Goal: Navigation & Orientation: Find specific page/section

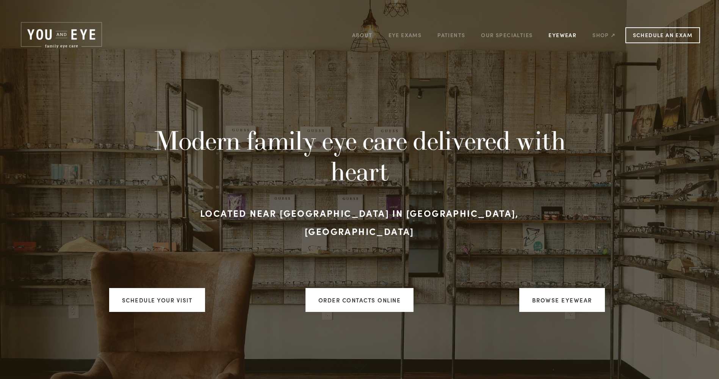
click at [560, 36] on link "Eyewear" at bounding box center [562, 35] width 28 height 12
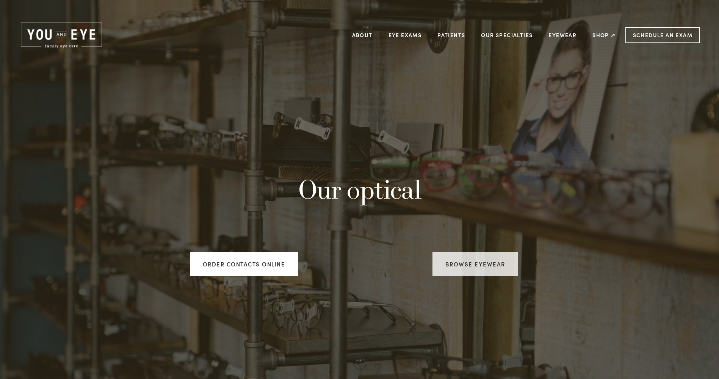
click at [491, 264] on link "Browse Eyewear" at bounding box center [475, 264] width 86 height 24
click at [366, 34] on link "About" at bounding box center [362, 35] width 20 height 12
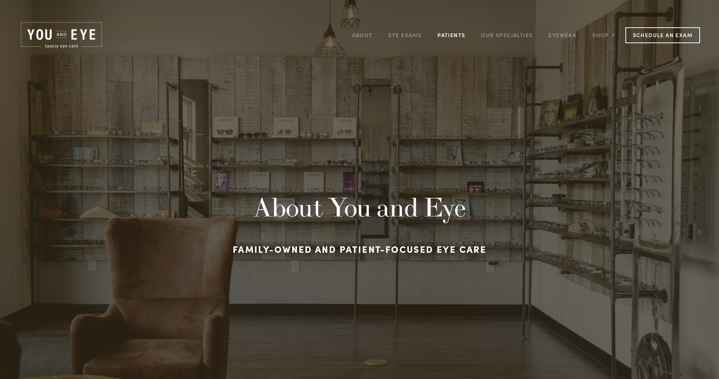
click at [458, 39] on link "Patients" at bounding box center [451, 35] width 28 height 12
click at [452, 36] on link "Patients" at bounding box center [451, 35] width 28 height 12
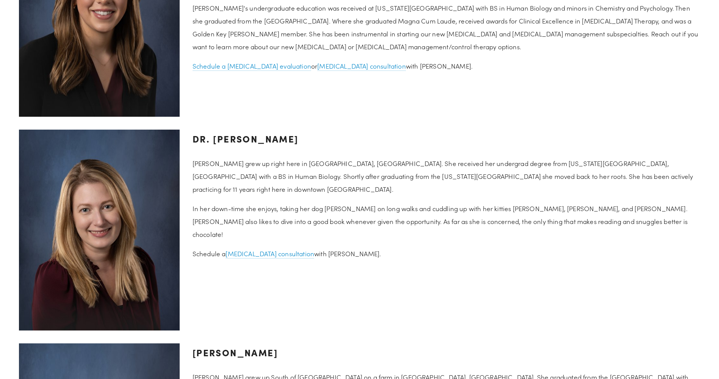
scroll to position [1061, 0]
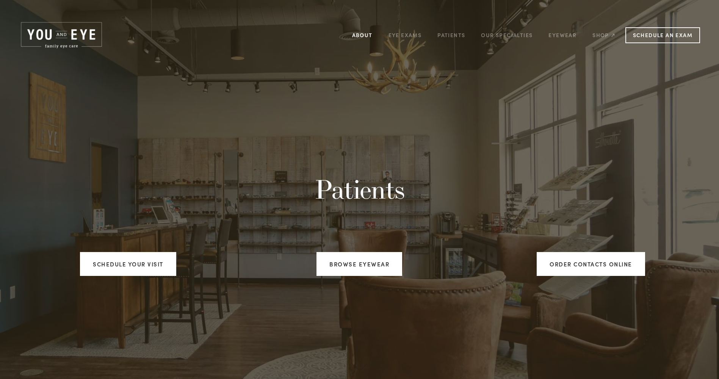
click at [364, 37] on link "About" at bounding box center [362, 35] width 20 height 12
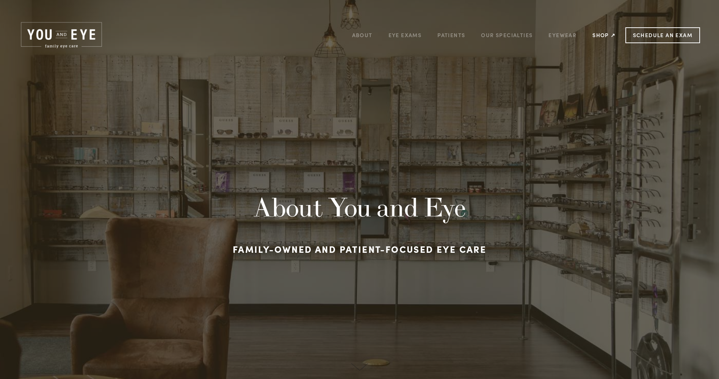
click at [599, 36] on link "Shop ↗" at bounding box center [603, 35] width 23 height 12
click at [563, 35] on link "Eyewear" at bounding box center [562, 35] width 28 height 12
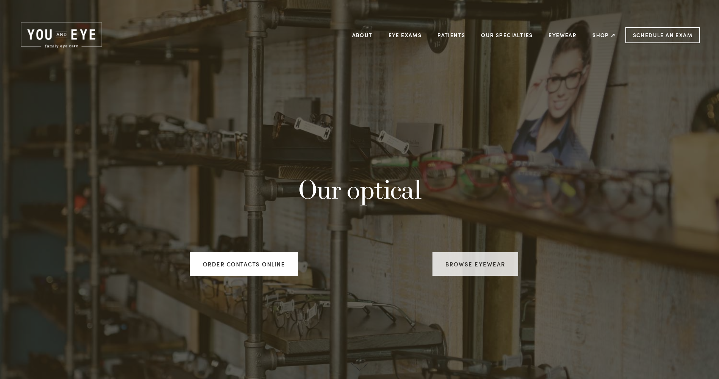
click at [474, 267] on link "Browse Eyewear" at bounding box center [475, 264] width 86 height 24
